Goal: Task Accomplishment & Management: Manage account settings

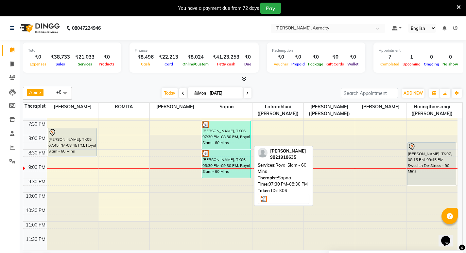
click at [227, 145] on div "[PERSON_NAME], TK06, 07:30 PM-08:30 PM, Royal Siam - 60 Mins" at bounding box center [226, 135] width 48 height 28
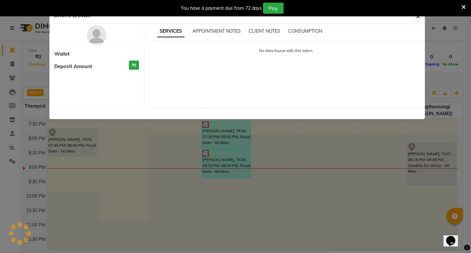
select select "3"
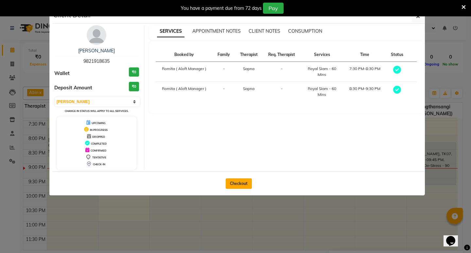
click at [244, 185] on button "Checkout" at bounding box center [239, 183] width 26 height 10
select select "service"
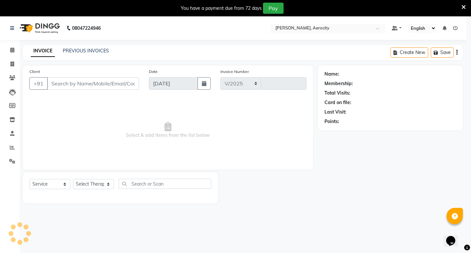
select select "6403"
type input "1577"
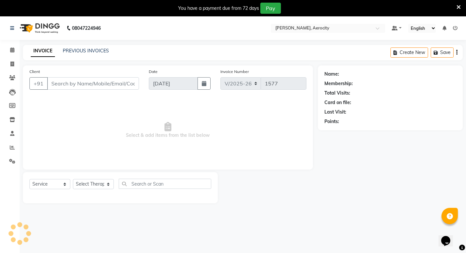
type input "9821918635"
select select "48457"
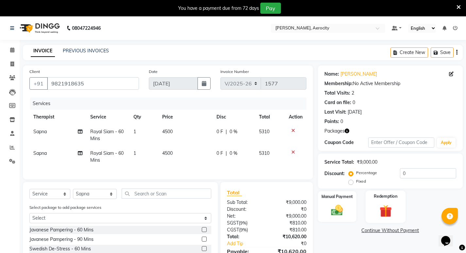
click at [388, 211] on img at bounding box center [386, 210] width 20 height 15
click at [378, 229] on span "Package 1" at bounding box center [377, 232] width 23 height 8
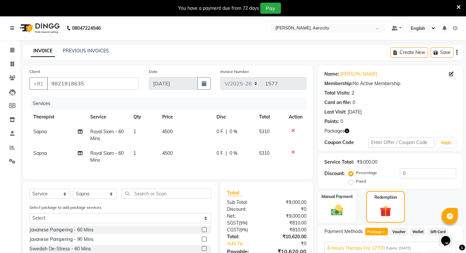
scroll to position [62, 0]
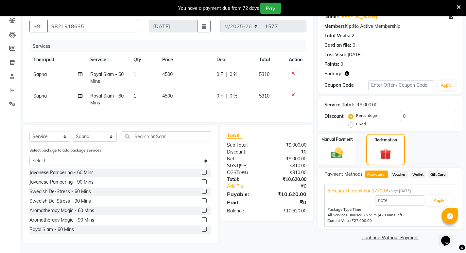
click at [458, 8] on icon at bounding box center [459, 7] width 4 height 6
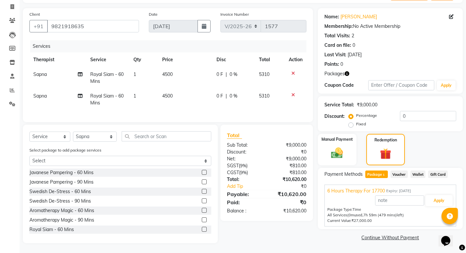
scroll to position [0, 0]
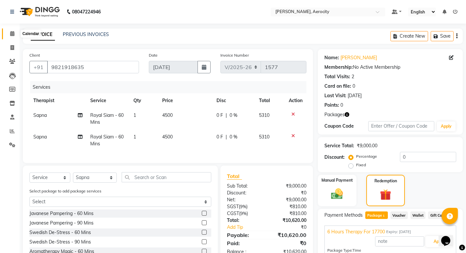
click at [15, 32] on span at bounding box center [12, 34] width 11 height 8
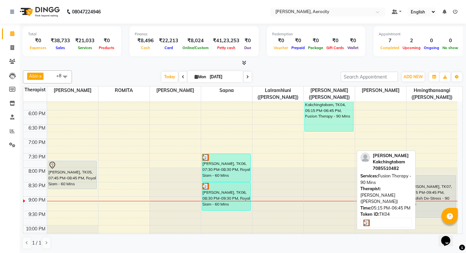
scroll to position [327, 0]
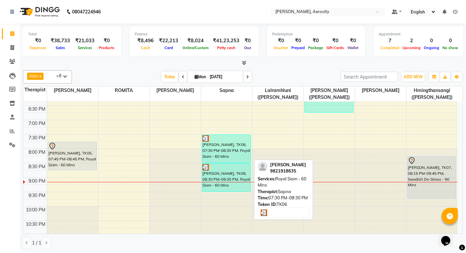
click at [235, 146] on div "[PERSON_NAME], TK06, 07:30 PM-08:30 PM, Royal Siam - 60 Mins" at bounding box center [226, 149] width 48 height 28
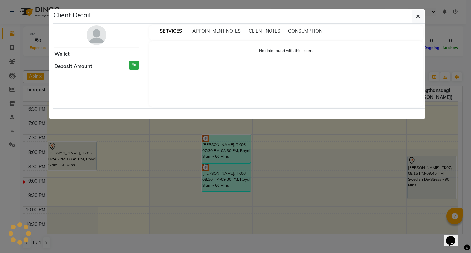
select select "3"
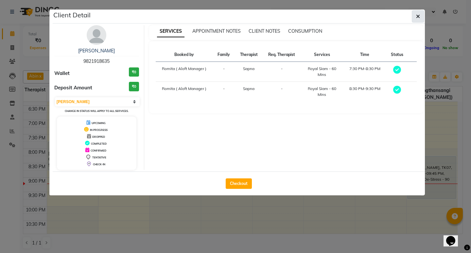
click at [418, 14] on icon "button" at bounding box center [418, 16] width 4 height 5
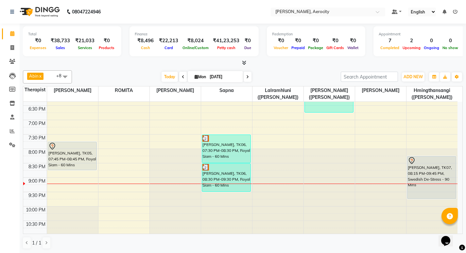
scroll to position [357, 0]
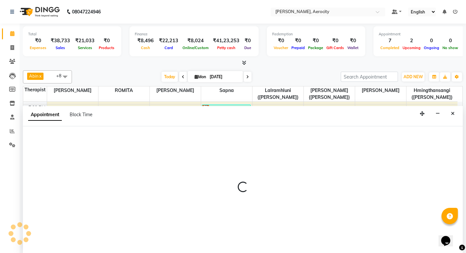
select select "48460"
select select "tentative"
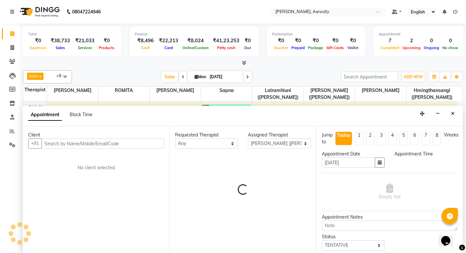
scroll to position [0, 0]
select select "1290"
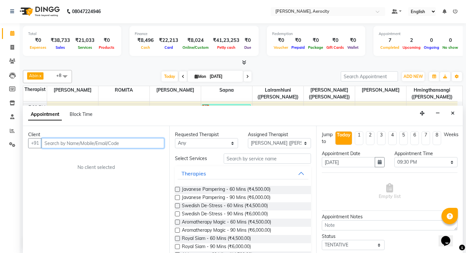
click at [86, 144] on input "text" at bounding box center [103, 143] width 123 height 10
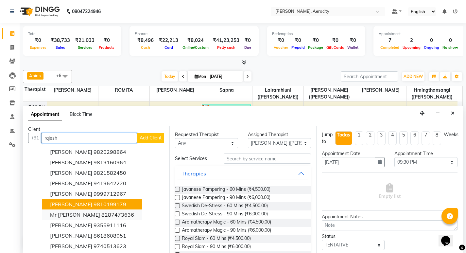
scroll to position [7, 0]
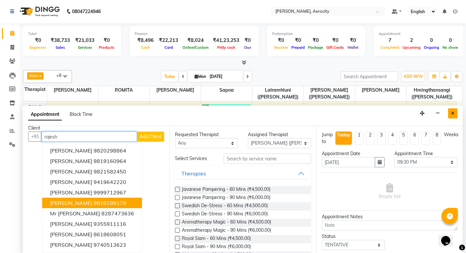
type input "rajesh"
click at [454, 113] on icon "Close" at bounding box center [453, 113] width 4 height 5
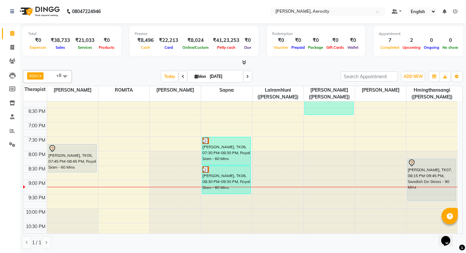
scroll to position [357, 0]
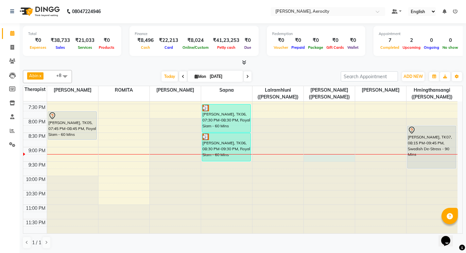
select select "48460"
select select "tentative"
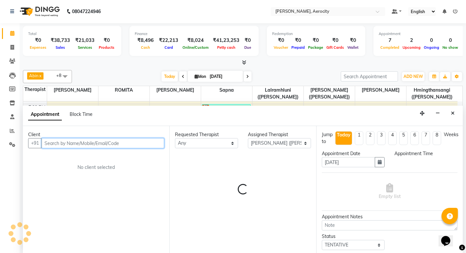
select select "1275"
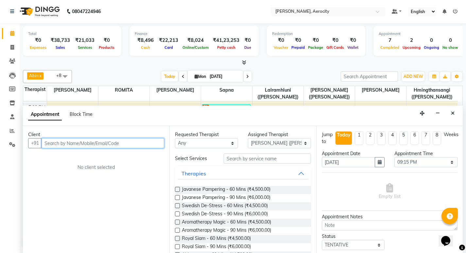
click at [67, 143] on input "text" at bounding box center [103, 143] width 123 height 10
click at [113, 146] on input "text" at bounding box center [103, 143] width 123 height 10
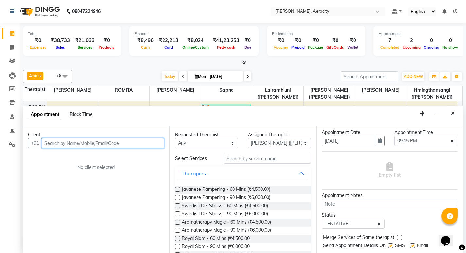
scroll to position [33, 0]
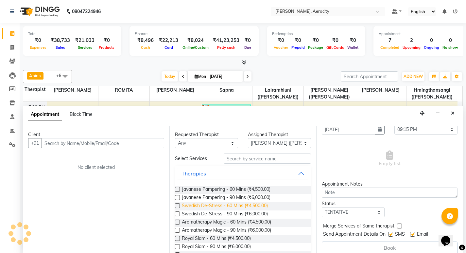
click at [228, 204] on span "Swedish De-Stress - 60 Mins (₹4,500.00)" at bounding box center [225, 206] width 86 height 8
checkbox input "false"
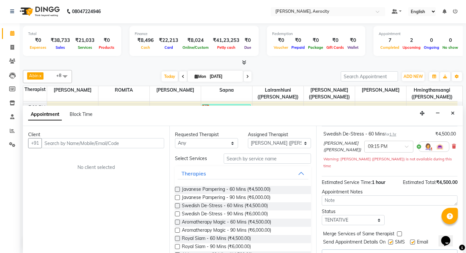
scroll to position [54, 0]
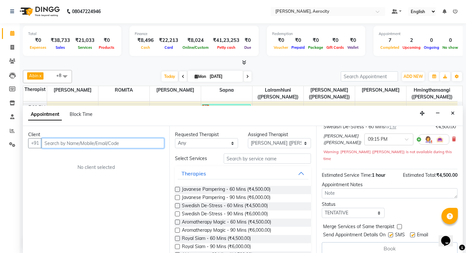
click at [78, 144] on input "text" at bounding box center [103, 143] width 123 height 10
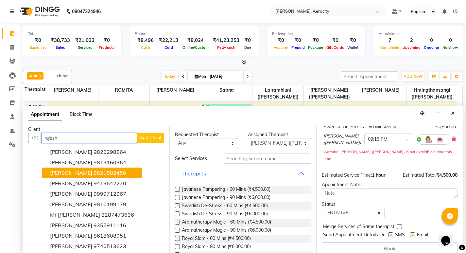
scroll to position [7, 0]
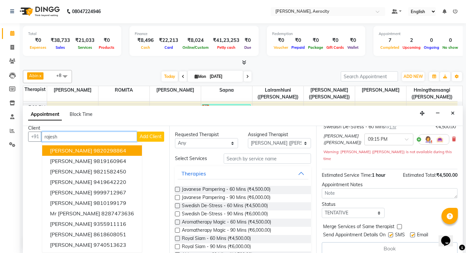
click at [82, 137] on input "rajesh" at bounding box center [90, 137] width 96 height 10
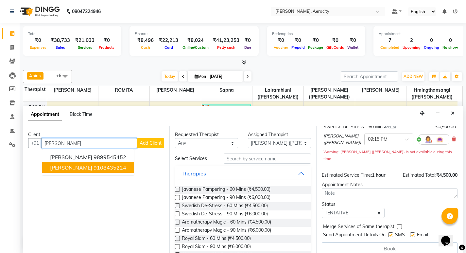
click at [97, 166] on ngb-highlight "9108435224" at bounding box center [110, 167] width 33 height 7
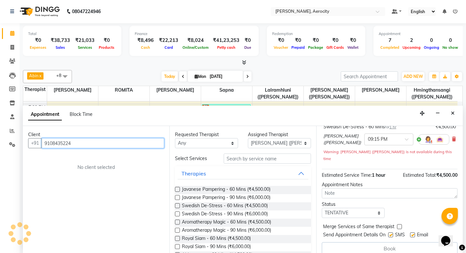
scroll to position [53, 0]
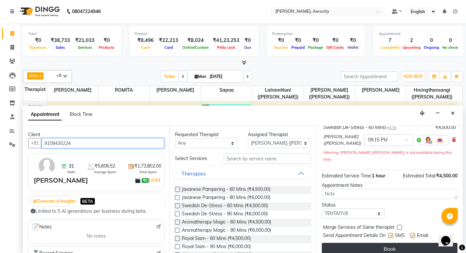
type input "9108435224"
click at [399, 243] on button "Book" at bounding box center [390, 249] width 136 height 12
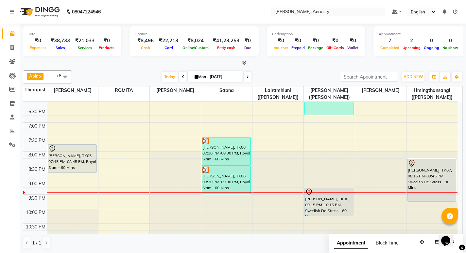
scroll to position [357, 0]
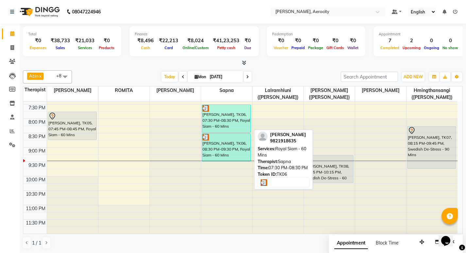
click at [213, 116] on div "[PERSON_NAME], TK06, 07:30 PM-08:30 PM, Royal Siam - 60 Mins" at bounding box center [226, 119] width 48 height 28
select select "3"
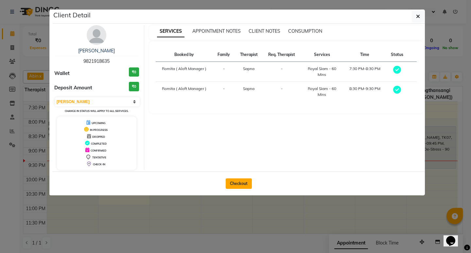
click at [243, 182] on button "Checkout" at bounding box center [239, 183] width 26 height 10
select select "service"
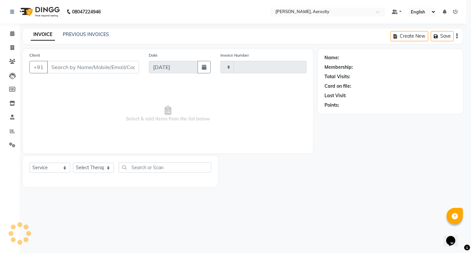
type input "1577"
select select "6403"
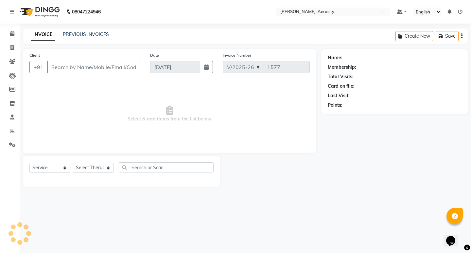
type input "9821918635"
select select "48457"
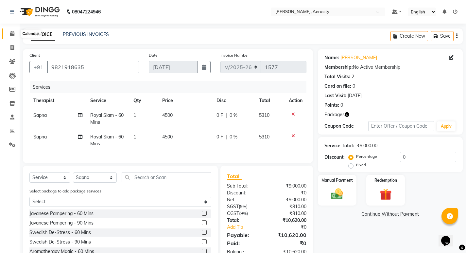
click at [9, 30] on span at bounding box center [12, 34] width 11 height 8
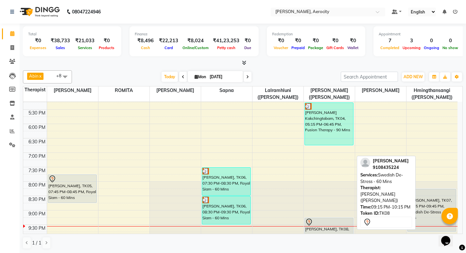
scroll to position [292, 0]
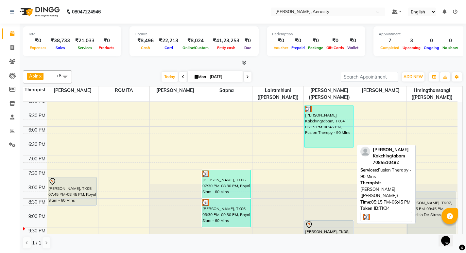
click at [328, 132] on div "[PERSON_NAME] Kakchingtabam, TK04, 05:15 PM-06:45 PM, Fusion Therapy - 90 Mins" at bounding box center [329, 126] width 48 height 42
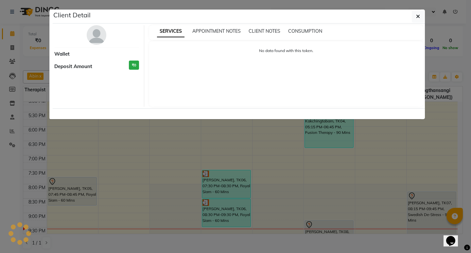
select select "3"
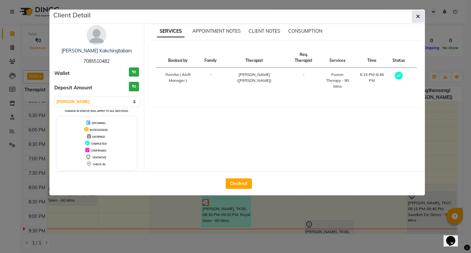
click at [420, 15] on icon "button" at bounding box center [418, 16] width 4 height 5
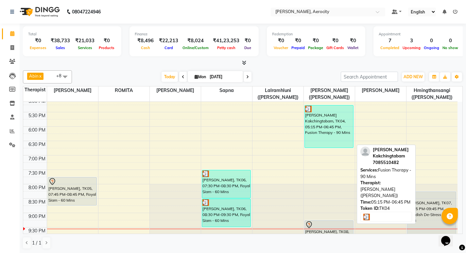
click at [326, 130] on div "[PERSON_NAME] Kakchingtabam, TK04, 05:15 PM-06:45 PM, Fusion Therapy - 90 Mins" at bounding box center [329, 126] width 48 height 42
select select "3"
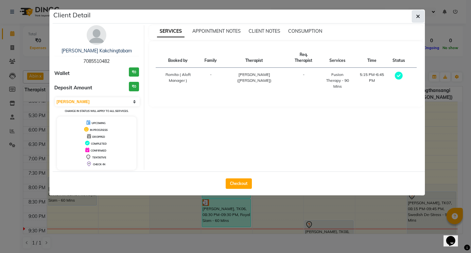
click at [420, 15] on icon "button" at bounding box center [418, 16] width 4 height 5
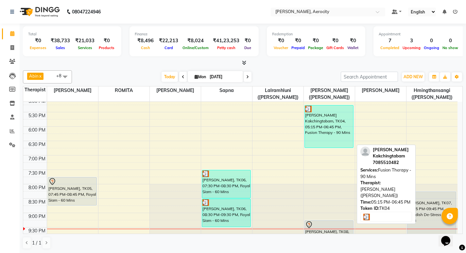
click at [337, 147] on div "[PERSON_NAME] Kakchingtabam, TK04, 05:15 PM-06:45 PM, Fusion Therapy - 90 Mins" at bounding box center [329, 126] width 48 height 42
select select "3"
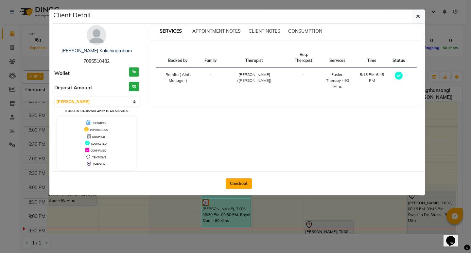
click at [238, 180] on button "Checkout" at bounding box center [239, 183] width 26 height 10
select select "6403"
select select "service"
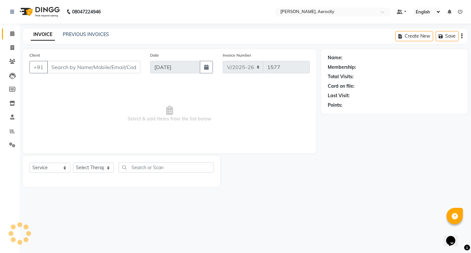
type input "7085510482"
select select "48460"
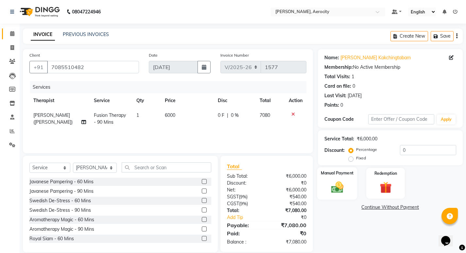
scroll to position [9, 0]
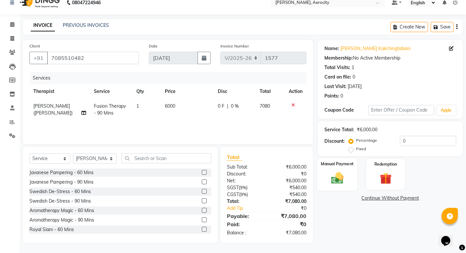
click at [327, 173] on img at bounding box center [337, 178] width 20 height 14
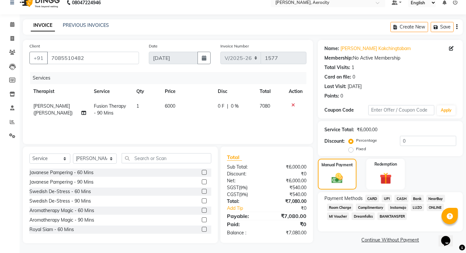
click at [404, 197] on span "CASH" at bounding box center [402, 199] width 14 height 8
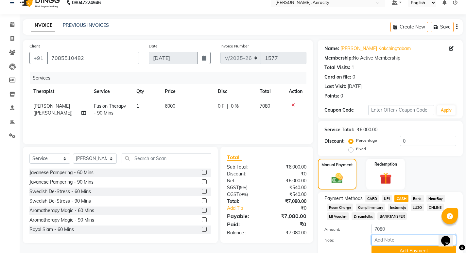
click at [392, 240] on input "Note:" at bounding box center [414, 240] width 85 height 10
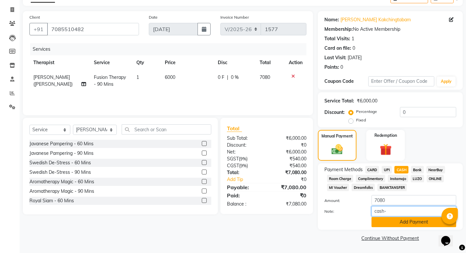
type input "cash-"
click at [408, 220] on button "Add Payment" at bounding box center [414, 222] width 85 height 10
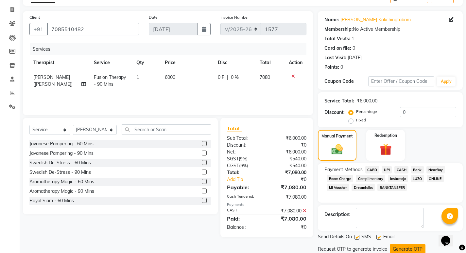
scroll to position [61, 0]
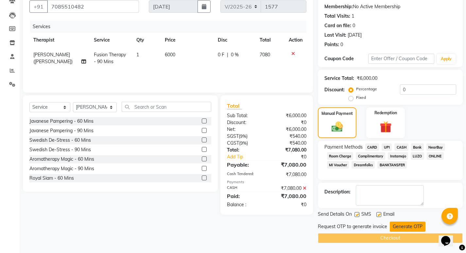
click at [410, 227] on button "Generate OTP" at bounding box center [408, 227] width 36 height 10
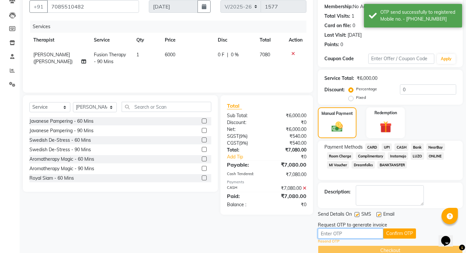
click at [351, 233] on input "text" at bounding box center [350, 233] width 65 height 10
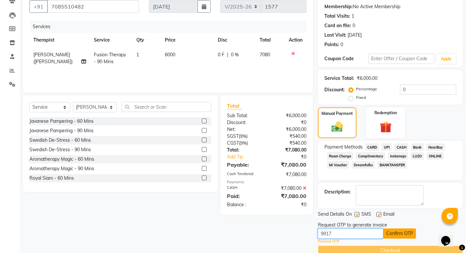
type input "9917"
click at [400, 234] on button "Confirm OTP" at bounding box center [400, 233] width 33 height 10
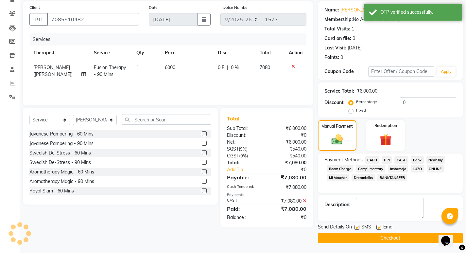
scroll to position [48, 0]
click at [396, 234] on button "Checkout" at bounding box center [390, 238] width 145 height 10
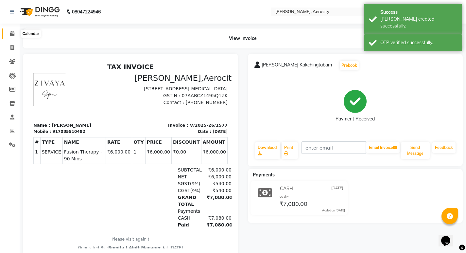
click at [15, 36] on span at bounding box center [12, 34] width 11 height 8
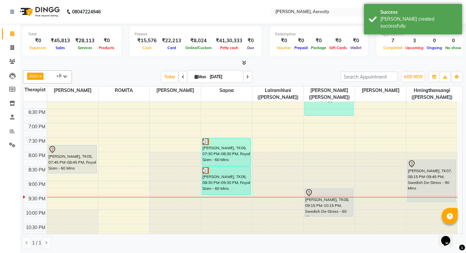
scroll to position [325, 0]
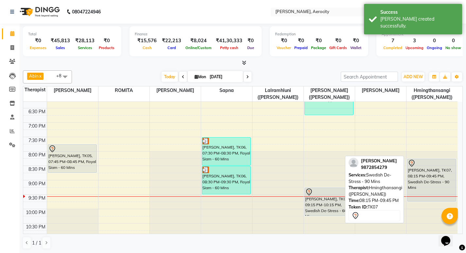
click at [420, 178] on div "[PERSON_NAME], TK07, 08:15 PM-09:45 PM, Swedish De-Stress - 90 Mins" at bounding box center [432, 180] width 49 height 42
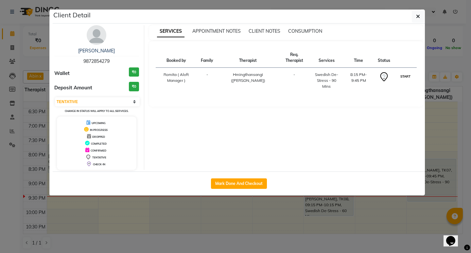
click at [406, 79] on button "START" at bounding box center [405, 76] width 13 height 8
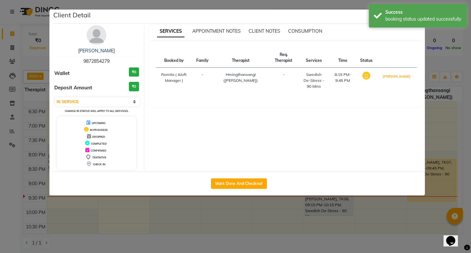
click at [406, 79] on button "[PERSON_NAME]" at bounding box center [396, 76] width 31 height 8
select select "3"
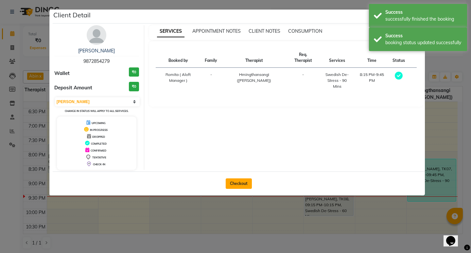
click at [244, 182] on button "Checkout" at bounding box center [239, 183] width 26 height 10
select select "service"
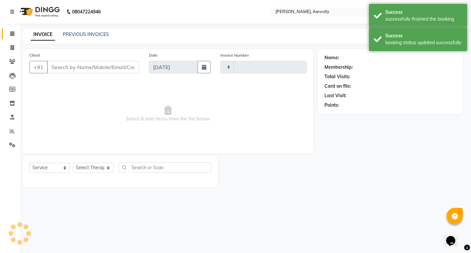
type input "1578"
select select "6403"
type input "9872854279"
select select "48462"
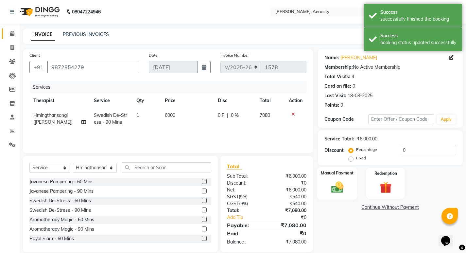
scroll to position [9, 0]
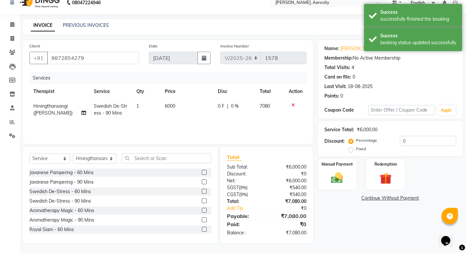
click at [235, 108] on span "0 %" at bounding box center [235, 106] width 8 height 7
select select "48462"
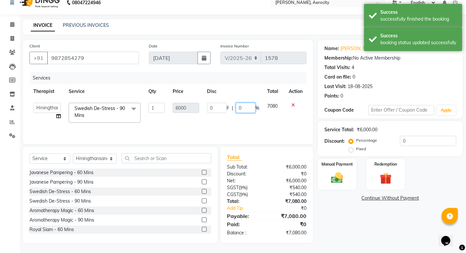
click at [244, 107] on input "0" at bounding box center [246, 108] width 20 height 10
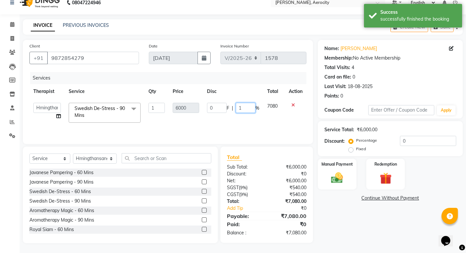
type input "15"
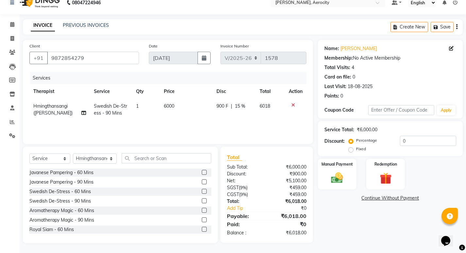
click at [319, 220] on div "Name: [PERSON_NAME] Membership: No Active Membership Total Visits: 4 Card on fi…" at bounding box center [393, 141] width 150 height 203
click at [338, 180] on img at bounding box center [337, 178] width 20 height 14
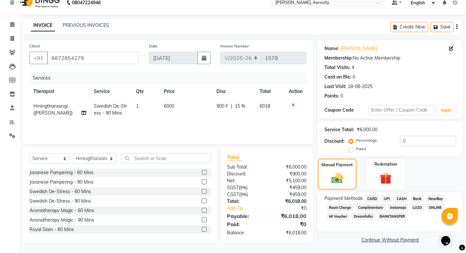
click at [374, 196] on span "CARD" at bounding box center [373, 199] width 14 height 8
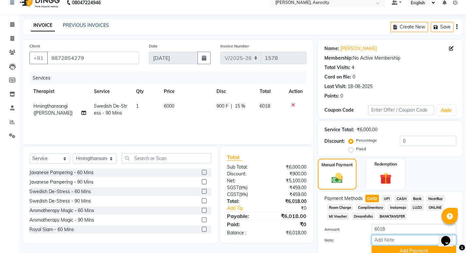
click at [388, 240] on input "Note:" at bounding box center [414, 240] width 85 height 10
type input "Mastercard- 0871"
click at [408, 247] on button "Add Payment" at bounding box center [414, 251] width 85 height 10
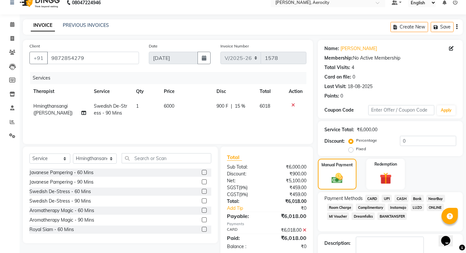
scroll to position [61, 0]
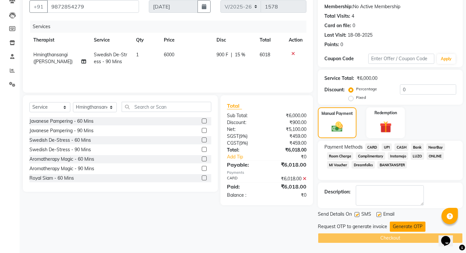
click at [404, 225] on button "Generate OTP" at bounding box center [408, 227] width 36 height 10
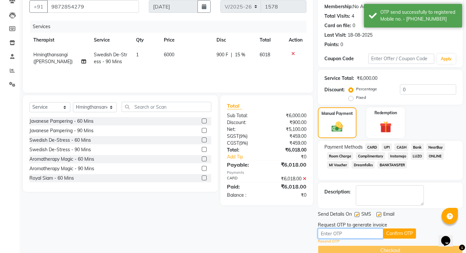
click at [337, 234] on input "text" at bounding box center [350, 233] width 65 height 10
type input "9917"
click at [402, 235] on button "Confirm OTP" at bounding box center [400, 233] width 33 height 10
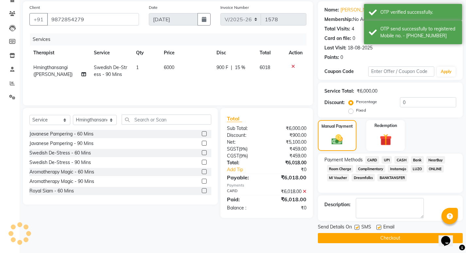
scroll to position [48, 0]
click at [402, 235] on button "Checkout" at bounding box center [390, 238] width 145 height 10
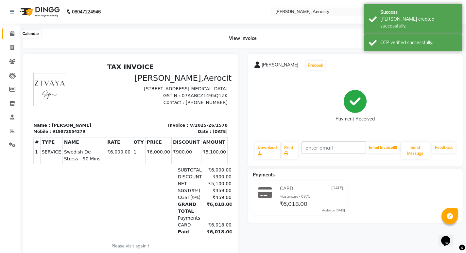
click at [11, 33] on icon at bounding box center [12, 33] width 4 height 5
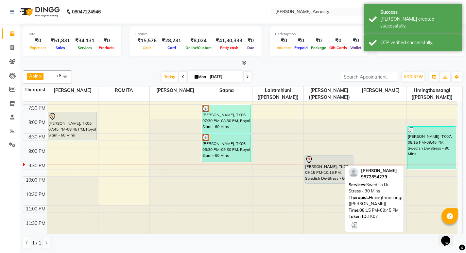
scroll to position [357, 0]
click at [428, 153] on div "[PERSON_NAME], TK07, 08:15 PM-09:45 PM, Swedish De-Stress - 90 Mins" at bounding box center [432, 147] width 49 height 42
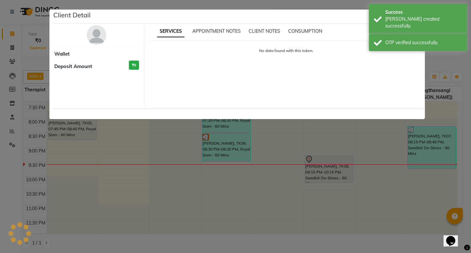
select select "3"
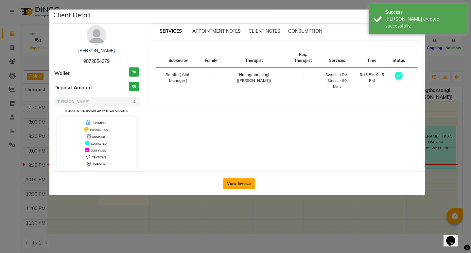
click at [233, 182] on button "View Invoice" at bounding box center [239, 183] width 32 height 10
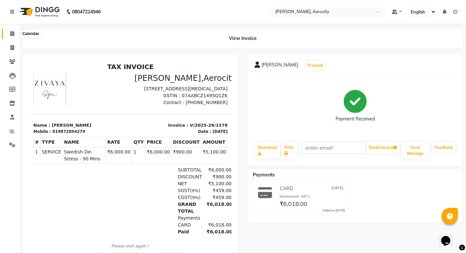
click at [13, 33] on icon at bounding box center [12, 33] width 4 height 5
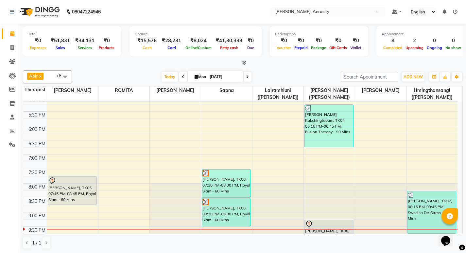
scroll to position [357, 0]
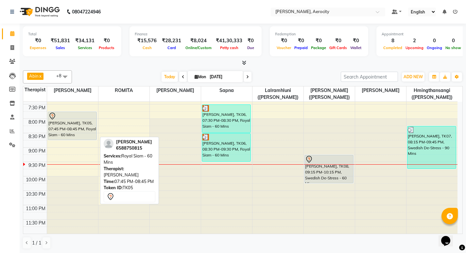
click at [79, 132] on div "[PERSON_NAME], TK05, 07:45 PM-08:45 PM, Royal Siam - 60 Mins" at bounding box center [72, 126] width 48 height 28
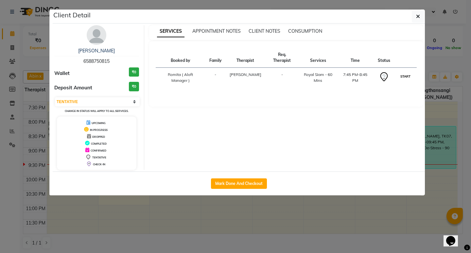
click at [408, 72] on button "START" at bounding box center [405, 76] width 13 height 8
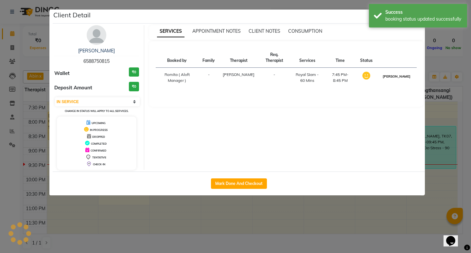
click at [402, 75] on button "[PERSON_NAME]" at bounding box center [396, 76] width 31 height 8
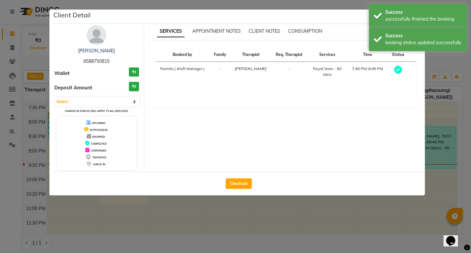
select select "3"
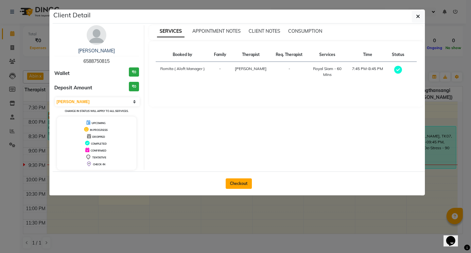
click at [231, 183] on button "Checkout" at bounding box center [239, 183] width 26 height 10
select select "service"
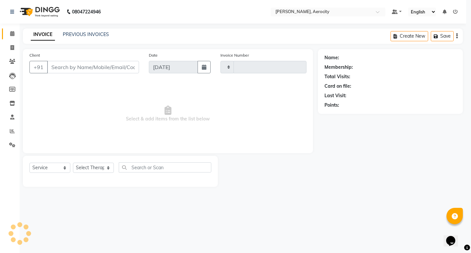
type input "1579"
select select "6403"
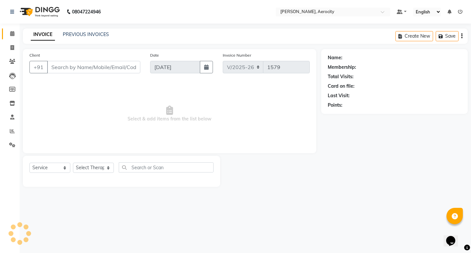
type input "6588750815"
select select "48454"
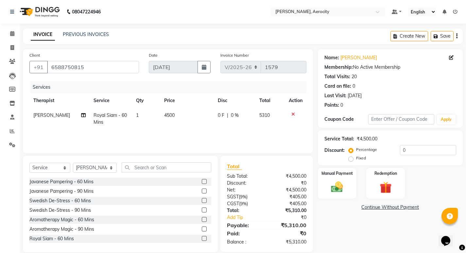
click at [235, 115] on span "0 %" at bounding box center [235, 115] width 8 height 7
select select "48454"
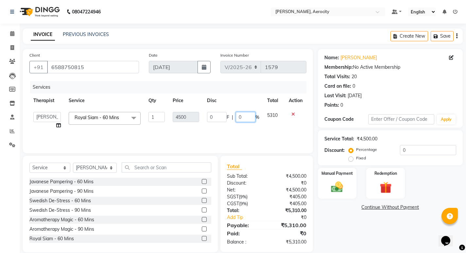
click at [244, 115] on input "0" at bounding box center [246, 117] width 20 height 10
type input "15"
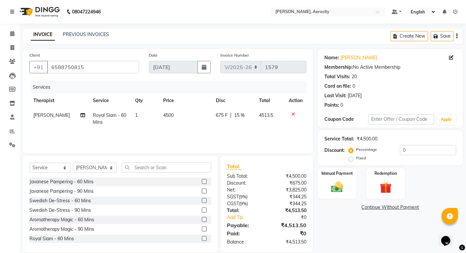
click at [345, 215] on div "Name: [PERSON_NAME] Membership: No Active Membership Total Visits: 20 Card on f…" at bounding box center [393, 150] width 150 height 203
click at [334, 190] on img at bounding box center [337, 187] width 20 height 14
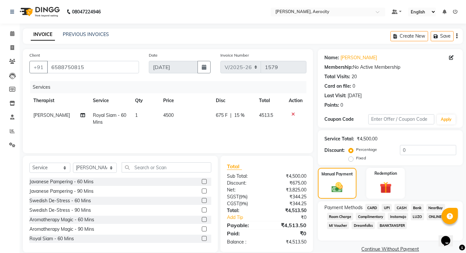
click at [370, 208] on span "CARD" at bounding box center [373, 208] width 14 height 8
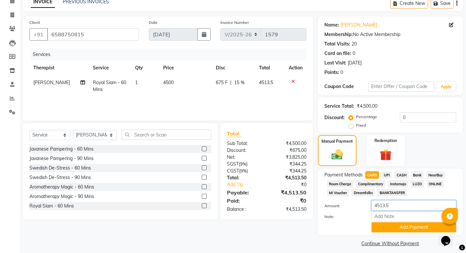
click at [398, 203] on input "4513.5" at bounding box center [414, 205] width 85 height 10
type input "4513"
click at [392, 218] on input "Note:" at bounding box center [414, 216] width 85 height 10
type input "Mastercard- 4310"
click at [408, 227] on button "Add Payment" at bounding box center [414, 227] width 85 height 10
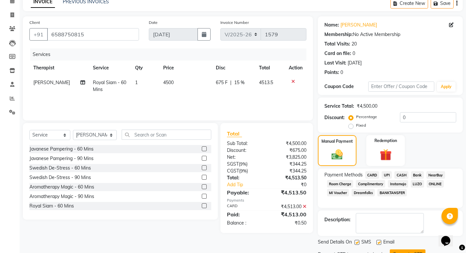
scroll to position [61, 0]
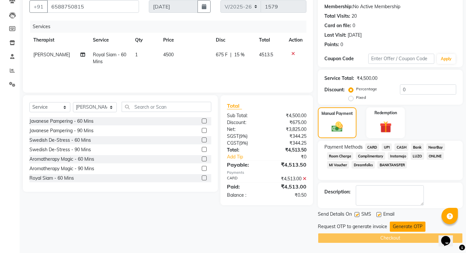
click at [402, 224] on button "Generate OTP" at bounding box center [408, 227] width 36 height 10
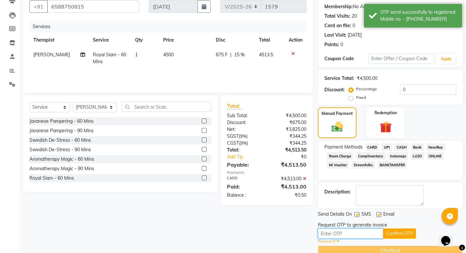
click at [365, 231] on input "text" at bounding box center [350, 233] width 65 height 10
type input "9917"
click at [391, 232] on button "Confirm OTP" at bounding box center [400, 233] width 33 height 10
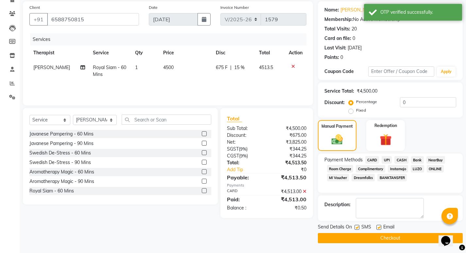
click at [380, 239] on button "Checkout" at bounding box center [390, 238] width 145 height 10
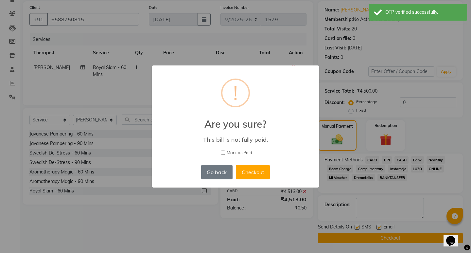
click at [224, 153] on input "Mark as Paid" at bounding box center [223, 153] width 4 height 4
checkbox input "true"
click at [251, 168] on button "Checkout" at bounding box center [253, 172] width 34 height 14
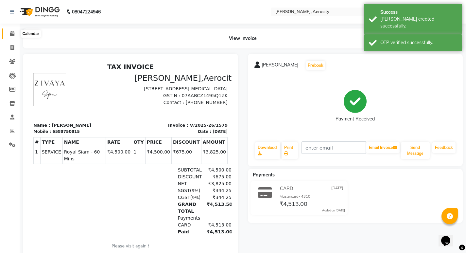
click at [11, 32] on icon at bounding box center [12, 33] width 4 height 5
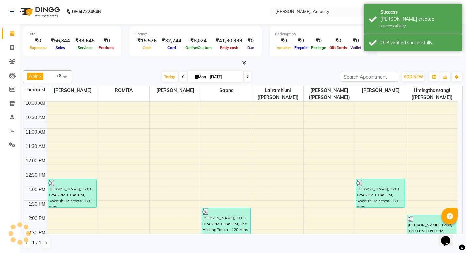
scroll to position [164, 0]
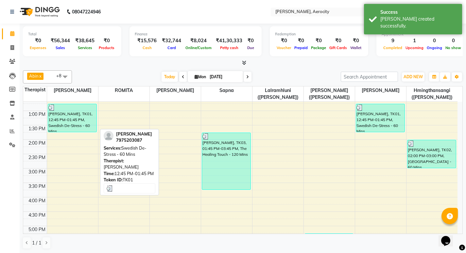
click at [66, 124] on div "[PERSON_NAME], TK01, 12:45 PM-01:45 PM, Swedish De-Stress - 60 Mins" at bounding box center [72, 118] width 48 height 28
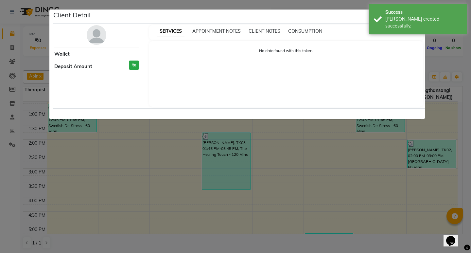
select select "3"
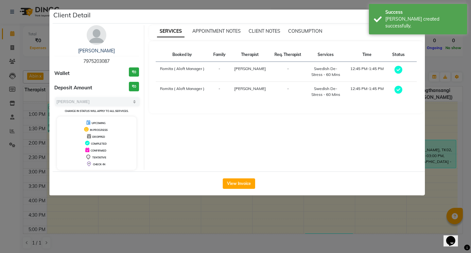
click at [250, 205] on ngb-modal-window "Client Detail [PERSON_NAME] 7975203087 Wallet ₹0 Deposit Amount ₹0 Select MARK …" at bounding box center [235, 126] width 471 height 253
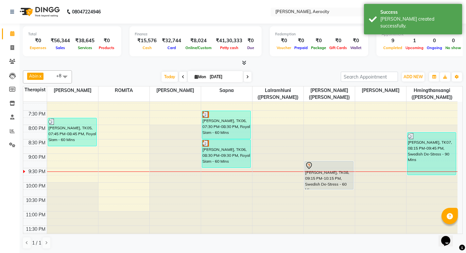
scroll to position [357, 0]
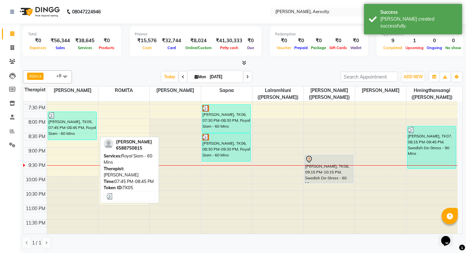
click at [72, 135] on div "[PERSON_NAME], TK05, 07:45 PM-08:45 PM, Royal Siam - 60 Mins" at bounding box center [72, 126] width 48 height 28
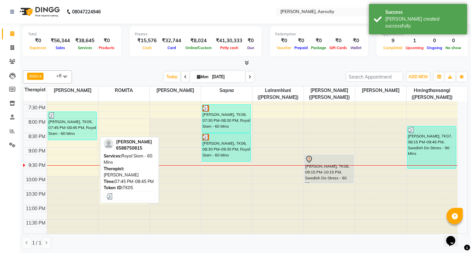
select select "3"
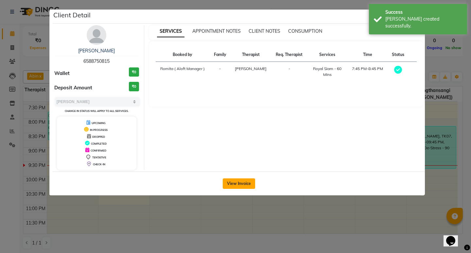
click at [231, 180] on button "View Invoice" at bounding box center [239, 183] width 32 height 10
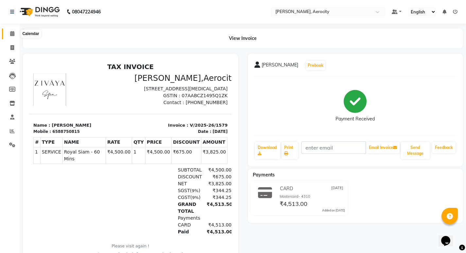
click at [16, 34] on span at bounding box center [12, 34] width 11 height 8
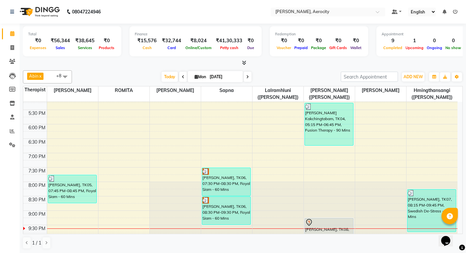
scroll to position [295, 0]
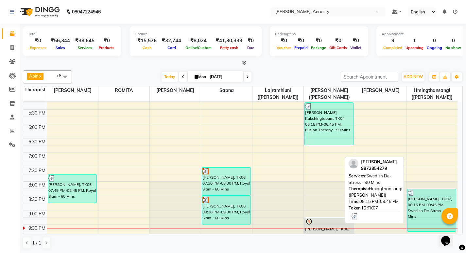
click at [427, 206] on div "[PERSON_NAME], TK07, 08:15 PM-09:45 PM, Swedish De-Stress - 90 Mins" at bounding box center [432, 210] width 49 height 42
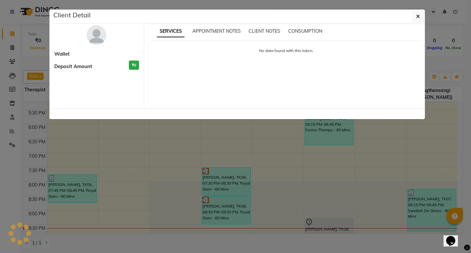
select select "3"
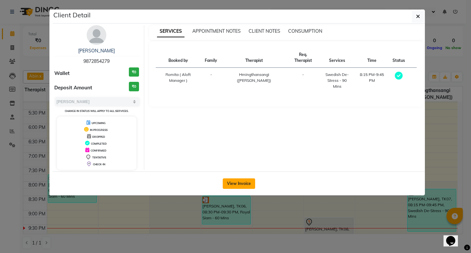
click at [242, 184] on button "View Invoice" at bounding box center [239, 183] width 32 height 10
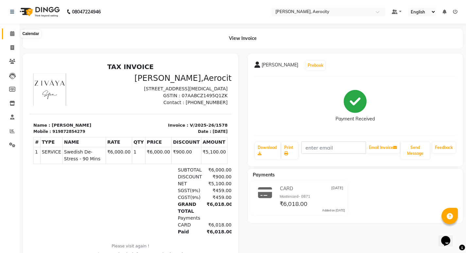
click at [11, 31] on span at bounding box center [12, 34] width 11 height 8
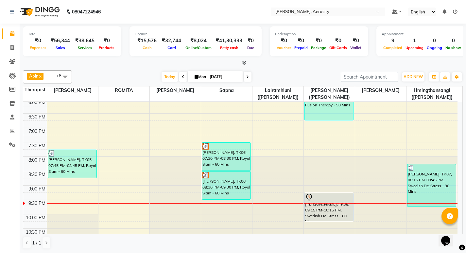
scroll to position [357, 0]
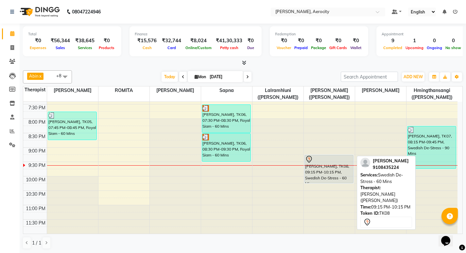
click at [329, 168] on div "[PERSON_NAME], TK08, 09:15 PM-10:15 PM, Swedish De-Stress - 60 Mins" at bounding box center [329, 169] width 48 height 28
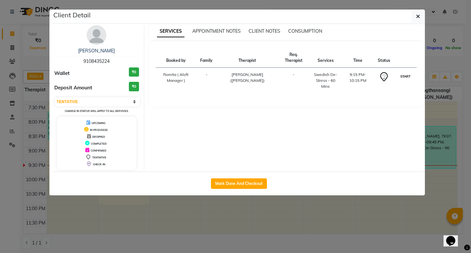
click at [403, 76] on button "START" at bounding box center [405, 76] width 13 height 8
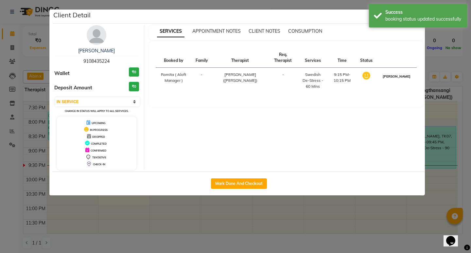
click at [403, 78] on button "[PERSON_NAME]" at bounding box center [396, 76] width 31 height 8
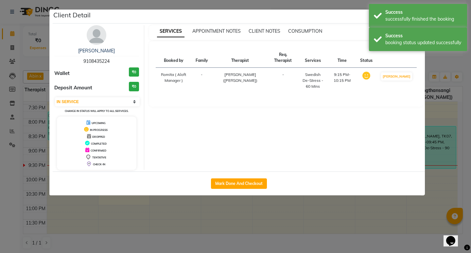
select select "3"
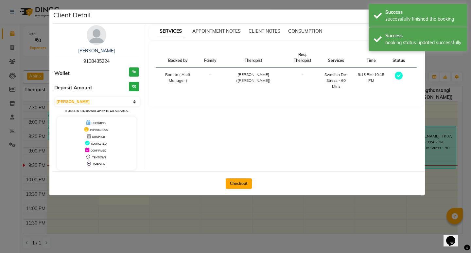
click at [235, 182] on button "Checkout" at bounding box center [239, 183] width 26 height 10
select select "6403"
select select "service"
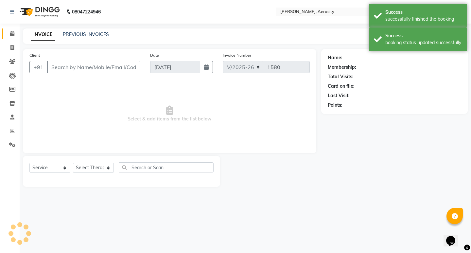
type input "9108435224"
select select "48460"
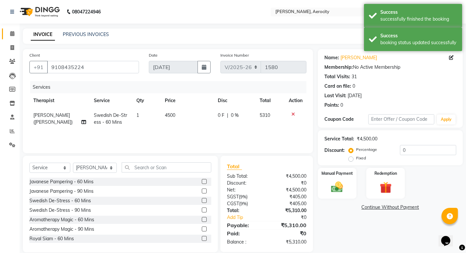
scroll to position [9, 0]
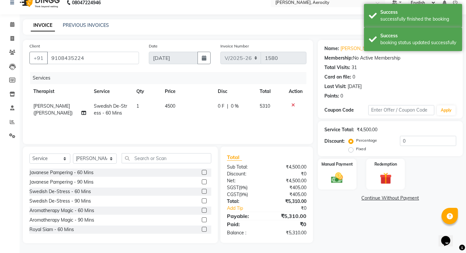
click at [242, 105] on div "0 F | 0 %" at bounding box center [235, 106] width 34 height 7
select select "48460"
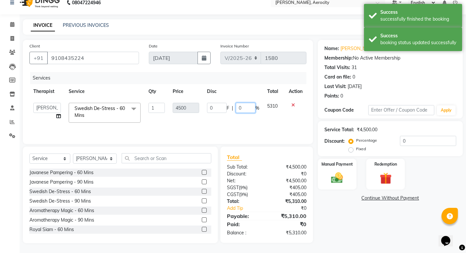
click at [246, 109] on input "0" at bounding box center [246, 108] width 20 height 10
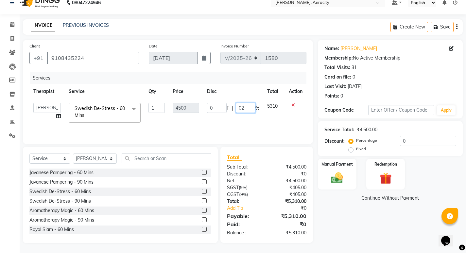
type input "0"
type input "20"
click at [365, 232] on div "Name: [PERSON_NAME] Membership: No Active Membership Total Visits: 31 Card on f…" at bounding box center [393, 141] width 150 height 203
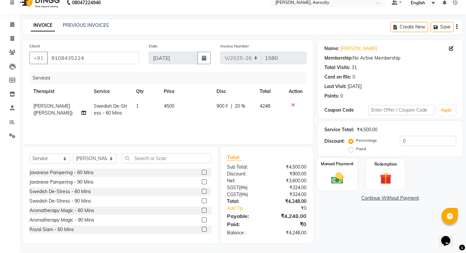
click at [340, 177] on img at bounding box center [337, 178] width 20 height 14
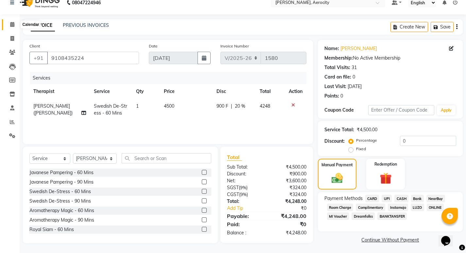
click at [11, 23] on icon at bounding box center [12, 24] width 4 height 5
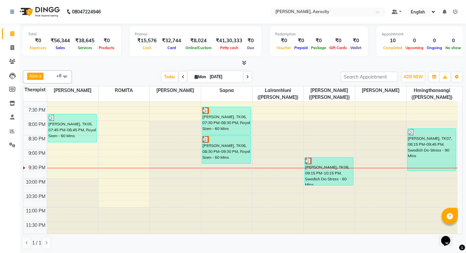
scroll to position [357, 0]
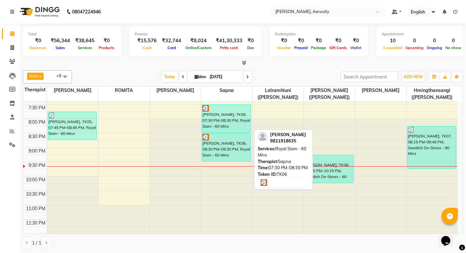
click at [228, 126] on div "[PERSON_NAME], TK06, 07:30 PM-08:30 PM, Royal Siam - 60 Mins" at bounding box center [226, 119] width 48 height 28
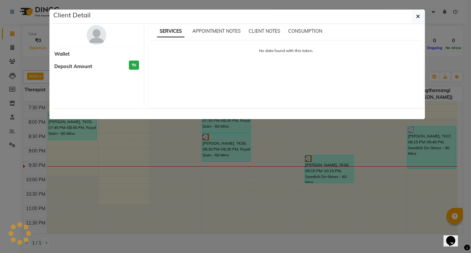
select select "3"
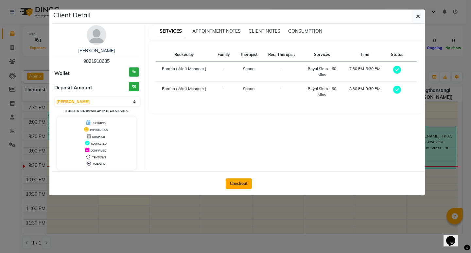
click at [237, 185] on button "Checkout" at bounding box center [239, 183] width 26 height 10
select select "service"
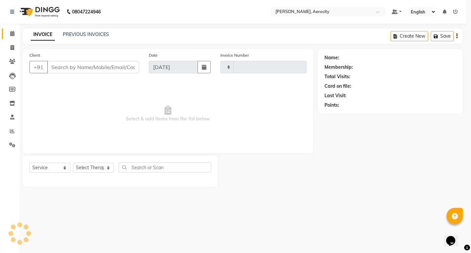
type input "1580"
select select "6403"
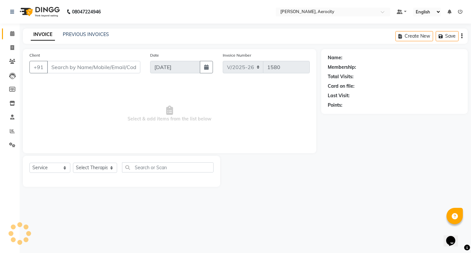
type input "9821918635"
select select "48457"
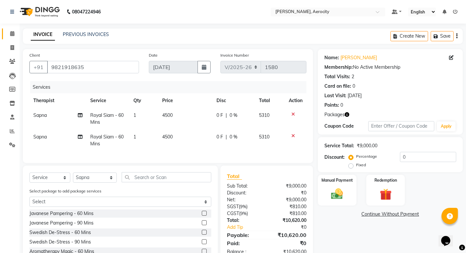
scroll to position [33, 0]
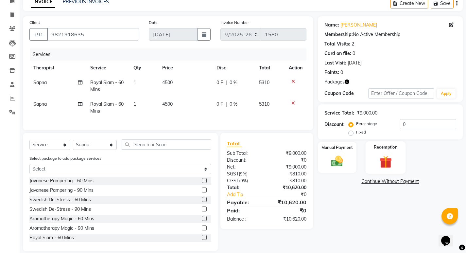
click at [384, 164] on img at bounding box center [386, 161] width 20 height 15
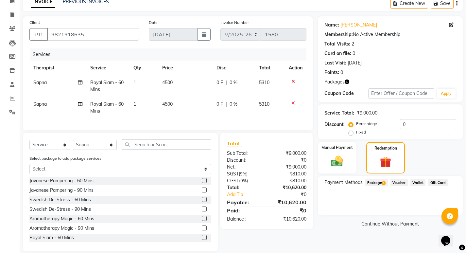
click at [372, 183] on span "Package 1" at bounding box center [377, 183] width 23 height 8
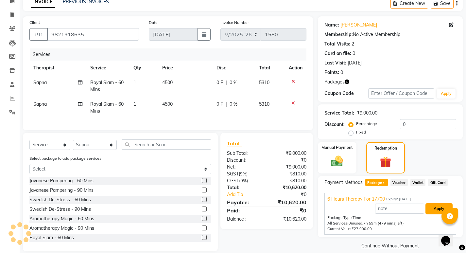
click at [439, 209] on button "Apply" at bounding box center [439, 208] width 27 height 11
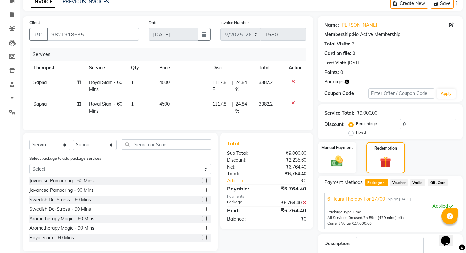
scroll to position [84, 0]
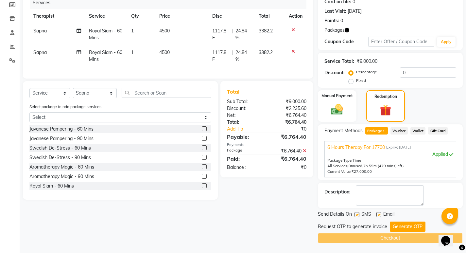
click at [408, 227] on button "Generate OTP" at bounding box center [408, 227] width 36 height 10
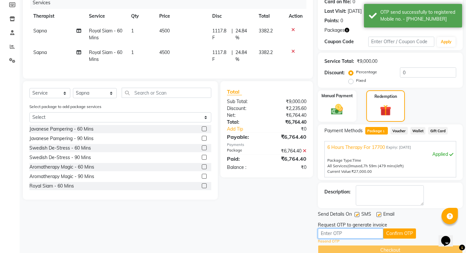
click at [351, 234] on input "text" at bounding box center [350, 233] width 65 height 10
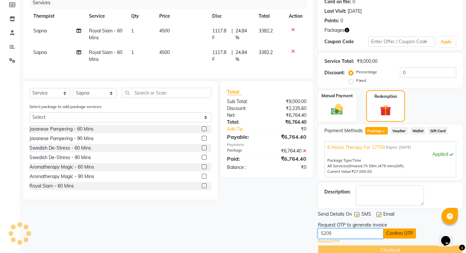
type input "5209"
click at [400, 233] on button "Confirm OTP" at bounding box center [400, 233] width 33 height 10
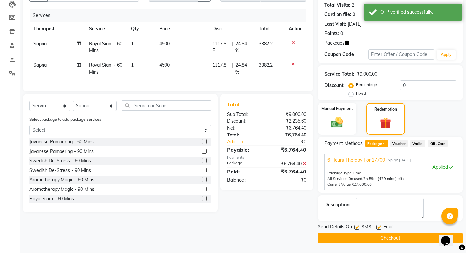
scroll to position [72, 0]
click at [384, 236] on button "Checkout" at bounding box center [390, 238] width 145 height 10
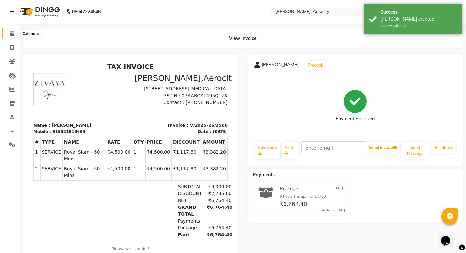
click at [9, 35] on span at bounding box center [12, 34] width 11 height 8
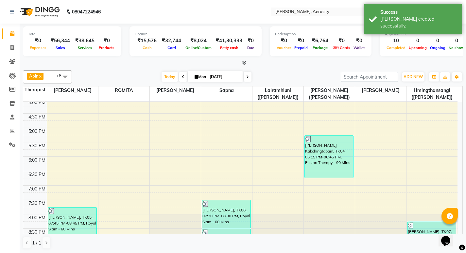
scroll to position [357, 0]
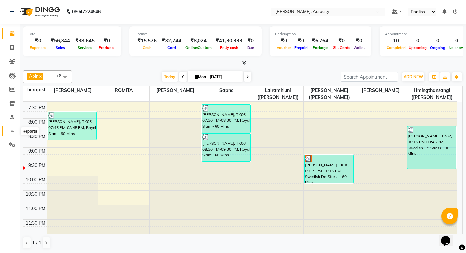
click at [12, 132] on icon at bounding box center [12, 131] width 5 height 5
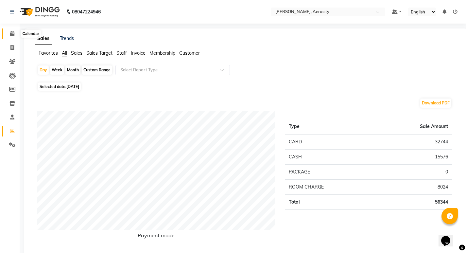
click at [14, 32] on icon at bounding box center [12, 33] width 4 height 5
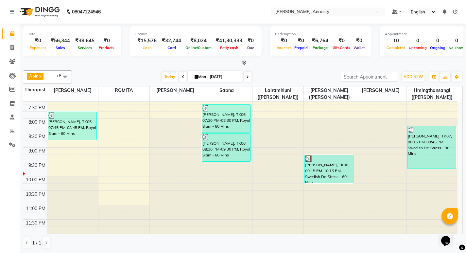
scroll to position [0, 0]
click at [324, 173] on div at bounding box center [329, 173] width 51 height 0
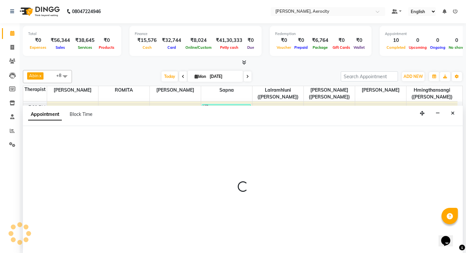
select select "48460"
select select "1305"
select select "tentative"
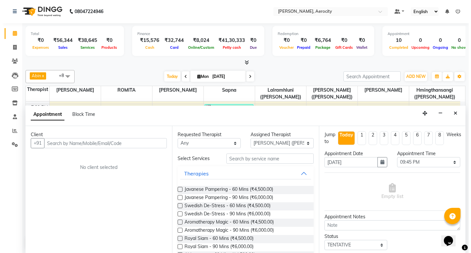
scroll to position [39, 0]
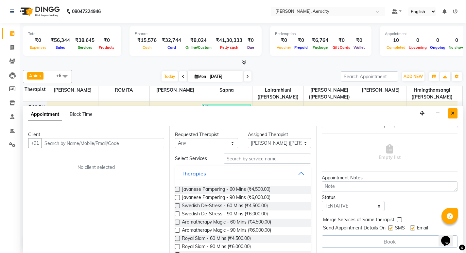
click at [452, 114] on icon "Close" at bounding box center [453, 113] width 4 height 5
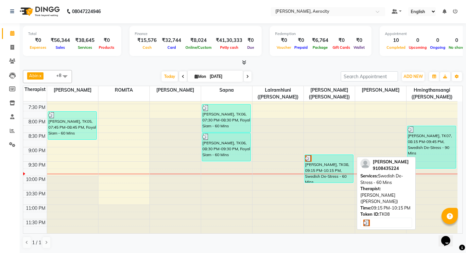
click at [333, 169] on div "[PERSON_NAME], TK08, 09:15 PM-10:15 PM, Swedish De-Stress - 60 Mins" at bounding box center [329, 169] width 48 height 28
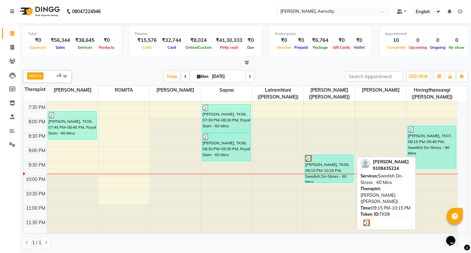
select select "3"
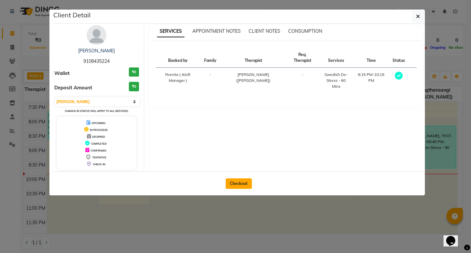
click at [233, 185] on button "Checkout" at bounding box center [239, 183] width 26 height 10
select select "6403"
select select "service"
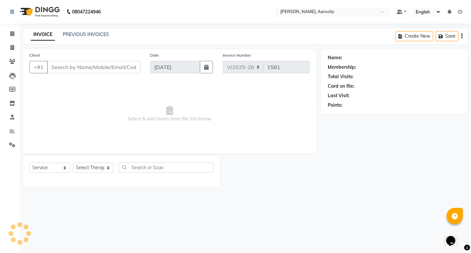
type input "9108435224"
select select "48460"
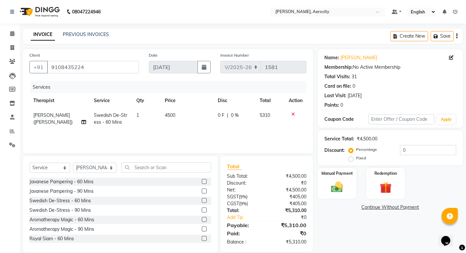
click at [239, 115] on div "0 F | 0 %" at bounding box center [235, 115] width 34 height 7
select select "48460"
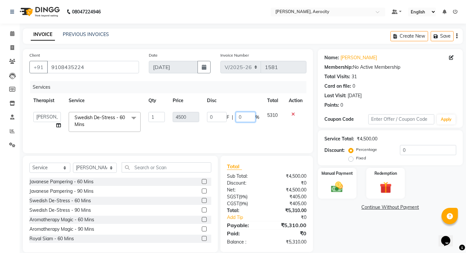
click at [251, 118] on input "0" at bounding box center [246, 117] width 20 height 10
type input "20"
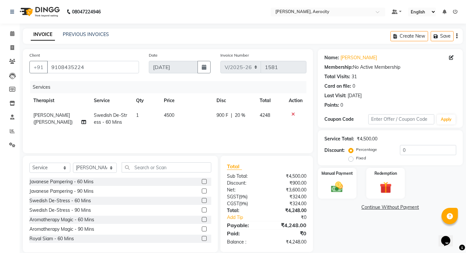
click at [335, 232] on div "Name: [PERSON_NAME] Membership: No Active Membership Total Visits: 31 Card on f…" at bounding box center [393, 150] width 150 height 203
click at [334, 187] on img at bounding box center [337, 187] width 20 height 14
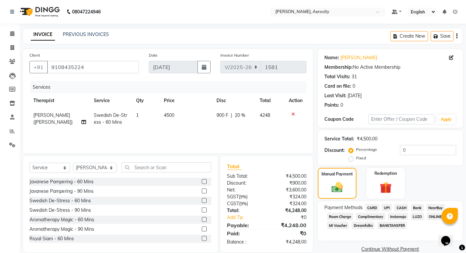
click at [342, 213] on span "Room Charge" at bounding box center [340, 217] width 27 height 8
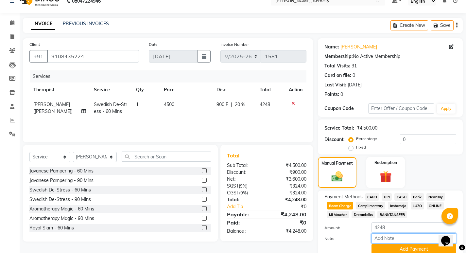
click at [393, 238] on input "Note:" at bounding box center [414, 238] width 85 height 10
type input "room -115"
click at [408, 246] on button "Add Payment" at bounding box center [414, 249] width 85 height 10
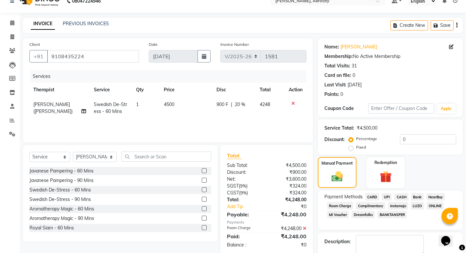
scroll to position [61, 0]
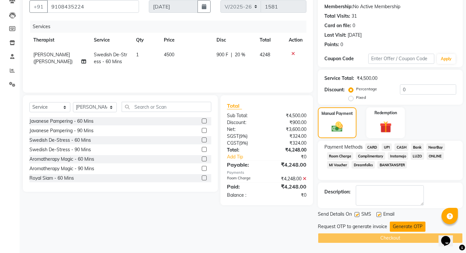
click at [399, 224] on button "Generate OTP" at bounding box center [408, 227] width 36 height 10
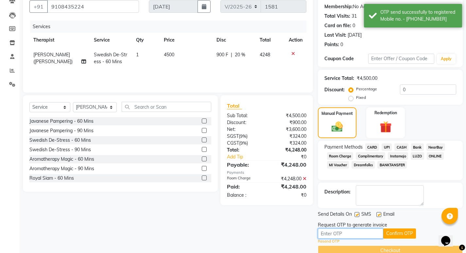
click at [357, 232] on input "text" at bounding box center [350, 233] width 65 height 10
type input "9917"
click at [402, 234] on button "Confirm OTP" at bounding box center [400, 233] width 33 height 10
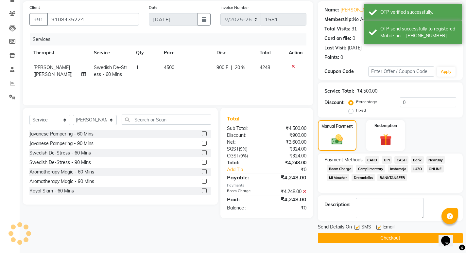
scroll to position [48, 0]
click at [404, 236] on button "Checkout" at bounding box center [390, 238] width 145 height 10
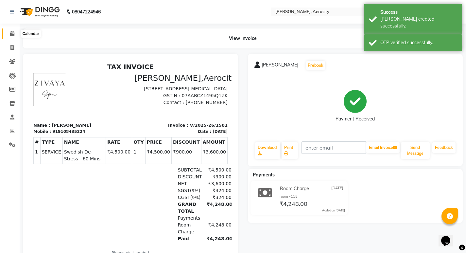
click at [14, 33] on icon at bounding box center [12, 33] width 4 height 5
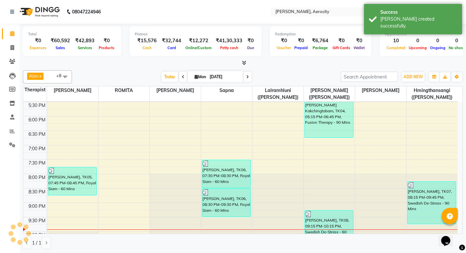
scroll to position [357, 0]
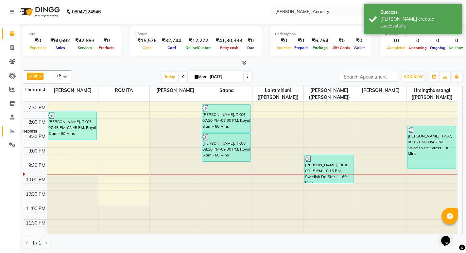
click at [11, 129] on icon at bounding box center [12, 131] width 5 height 5
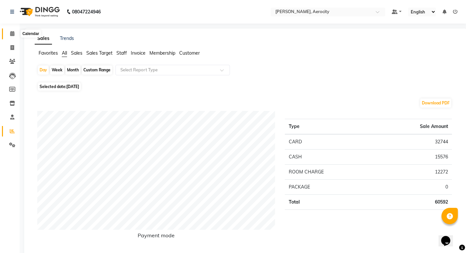
click at [11, 34] on icon at bounding box center [12, 33] width 4 height 5
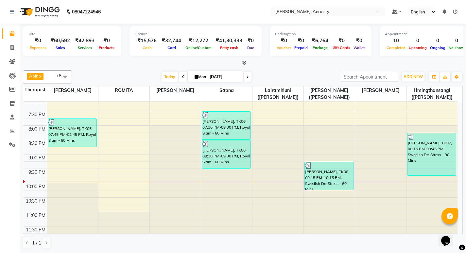
scroll to position [357, 0]
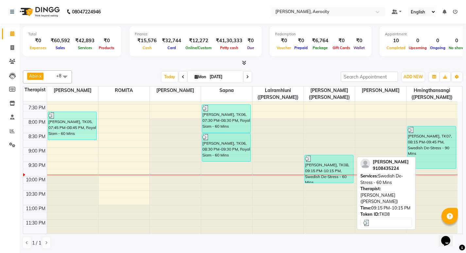
click at [323, 173] on div "[PERSON_NAME], TK08, 09:15 PM-10:15 PM, Swedish De-Stress - 60 Mins" at bounding box center [329, 169] width 48 height 28
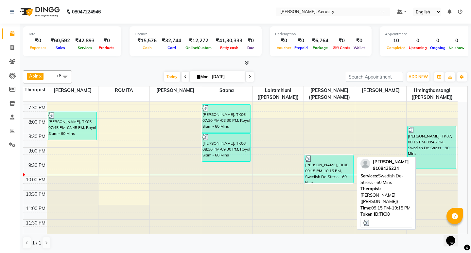
select select "3"
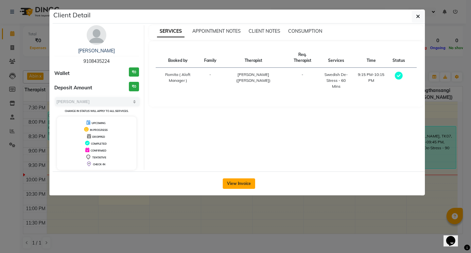
click at [243, 182] on button "View Invoice" at bounding box center [239, 183] width 32 height 10
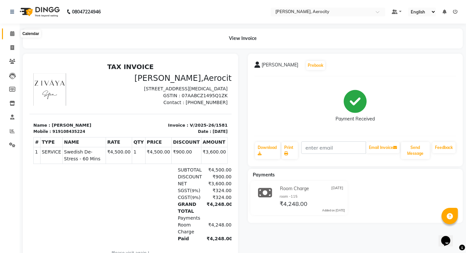
click at [10, 34] on icon at bounding box center [12, 33] width 4 height 5
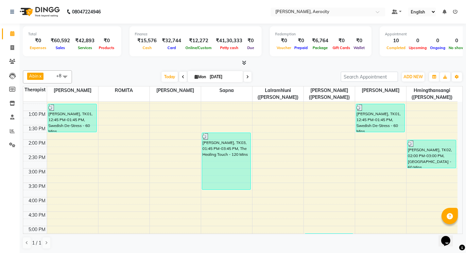
scroll to position [327, 0]
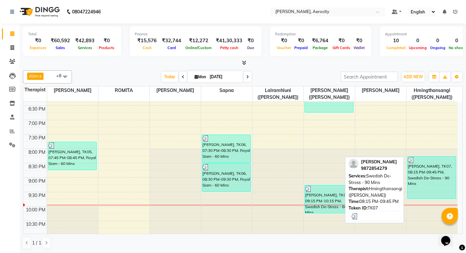
click at [442, 174] on div "[PERSON_NAME], TK07, 08:15 PM-09:45 PM, Swedish De-Stress - 90 Mins" at bounding box center [432, 177] width 49 height 42
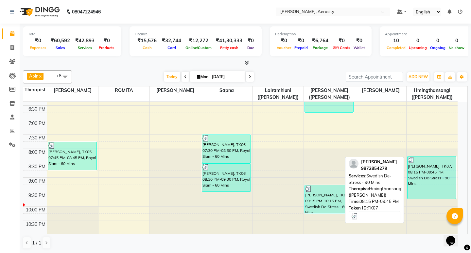
select select "3"
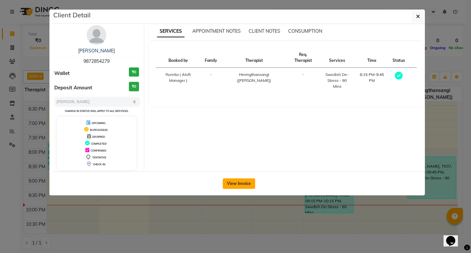
click at [246, 180] on button "View Invoice" at bounding box center [239, 183] width 32 height 10
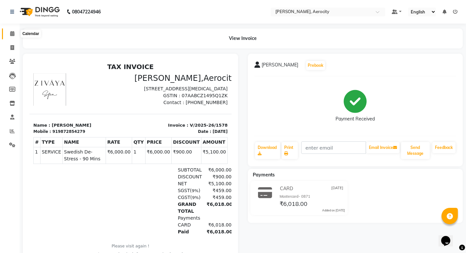
click at [13, 33] on icon at bounding box center [12, 33] width 4 height 5
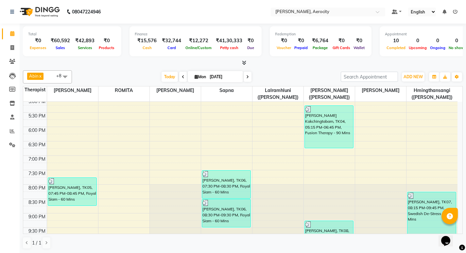
scroll to position [357, 0]
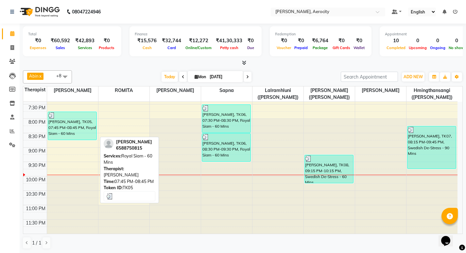
click at [70, 125] on div "[PERSON_NAME], TK05, 07:45 PM-08:45 PM, Royal Siam - 60 Mins" at bounding box center [72, 126] width 48 height 28
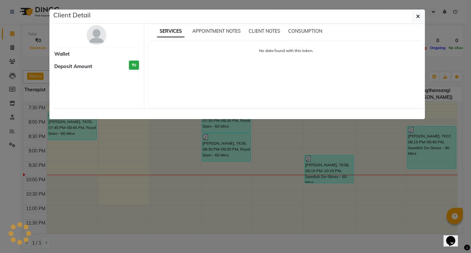
select select "3"
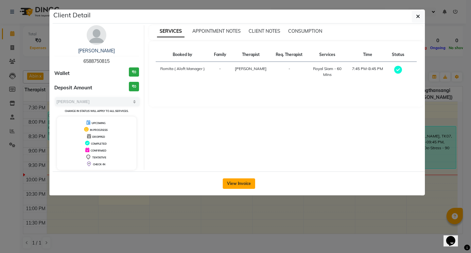
click at [240, 185] on button "View Invoice" at bounding box center [239, 183] width 32 height 10
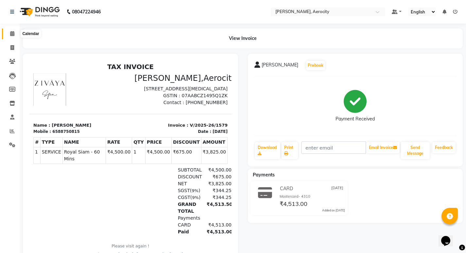
click at [9, 33] on span at bounding box center [12, 34] width 11 height 8
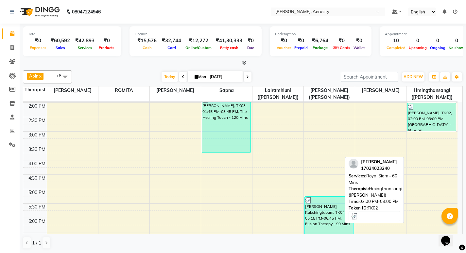
scroll to position [262, 0]
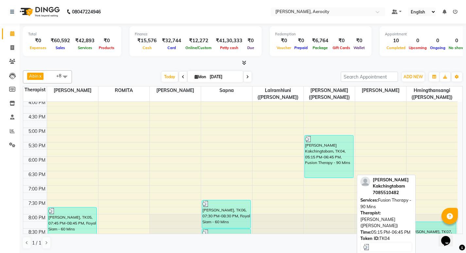
click at [319, 159] on div "[PERSON_NAME] Kakchingtabam, TK04, 05:15 PM-06:45 PM, Fusion Therapy - 90 Mins" at bounding box center [329, 157] width 48 height 42
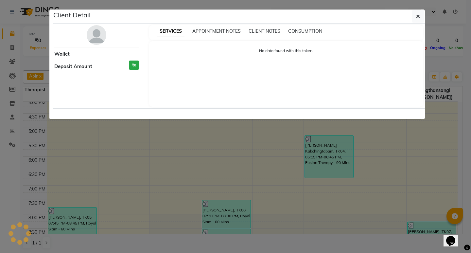
select select "3"
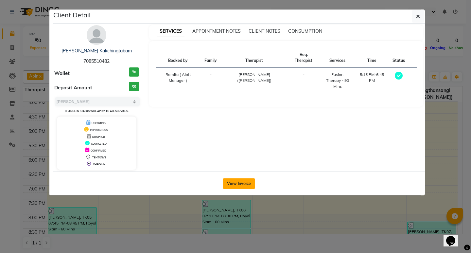
click at [243, 181] on button "View Invoice" at bounding box center [239, 183] width 32 height 10
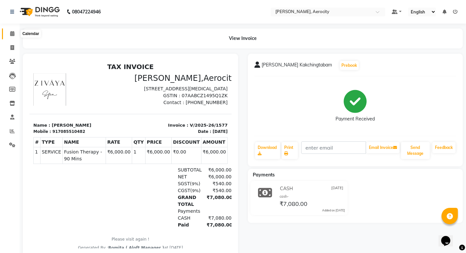
click at [13, 33] on icon at bounding box center [12, 33] width 4 height 5
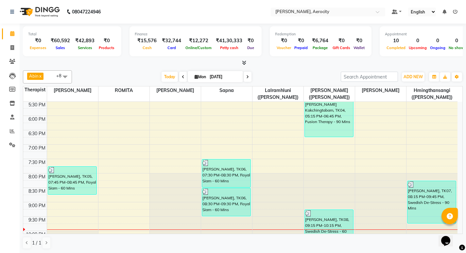
scroll to position [357, 0]
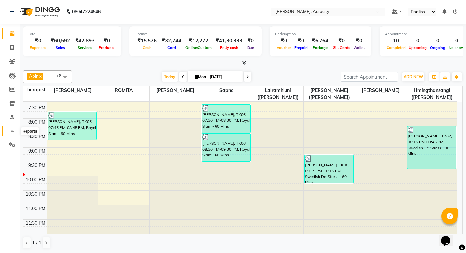
click at [11, 131] on icon at bounding box center [12, 131] width 5 height 5
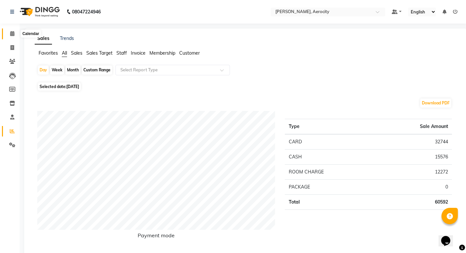
click at [11, 32] on icon at bounding box center [12, 33] width 4 height 5
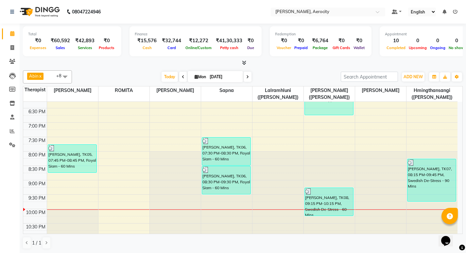
scroll to position [357, 0]
